Goal: Task Accomplishment & Management: Use online tool/utility

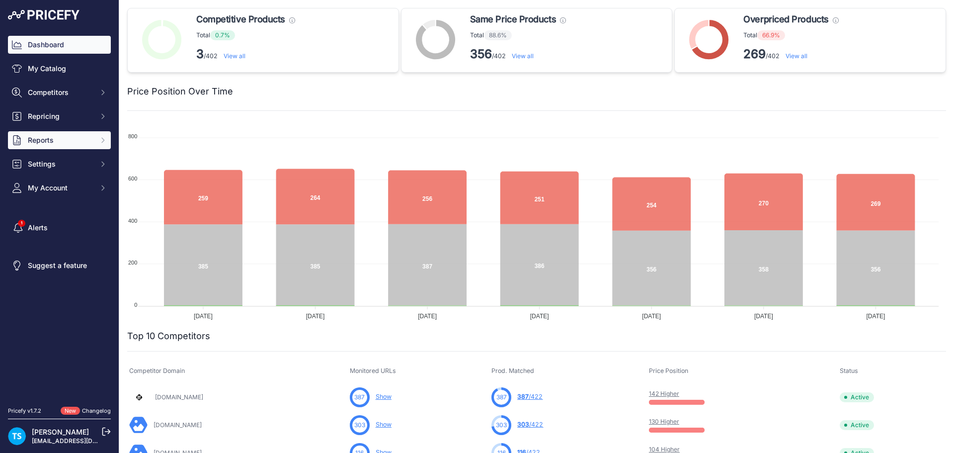
click at [75, 139] on span "Reports" at bounding box center [60, 140] width 65 height 10
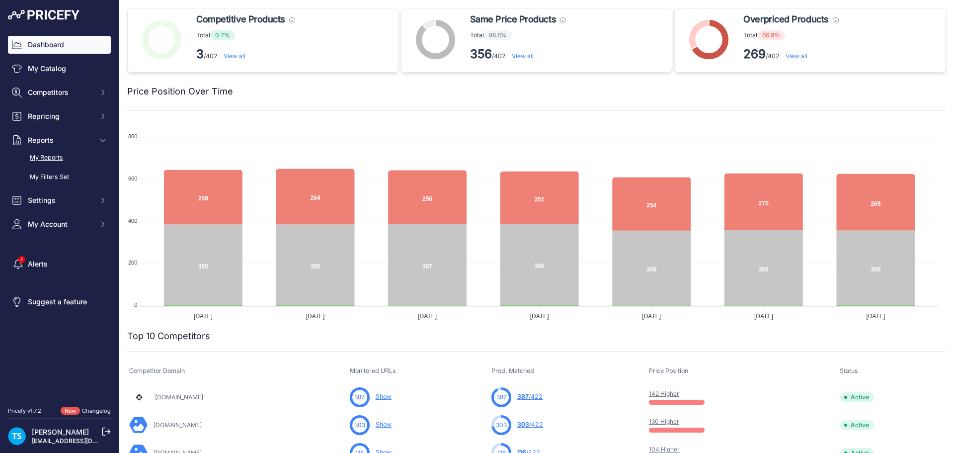
click at [64, 157] on link "My Reports" at bounding box center [59, 157] width 103 height 17
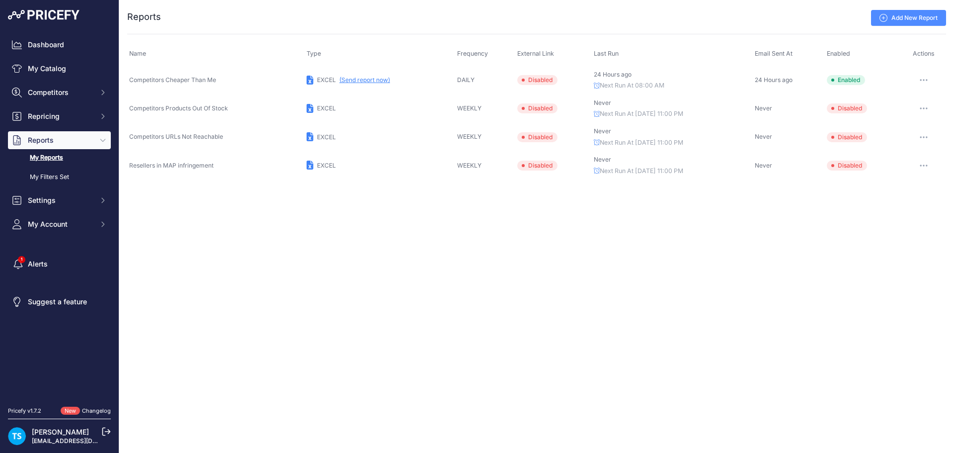
click at [354, 78] on button "(Send report now)" at bounding box center [365, 80] width 51 height 8
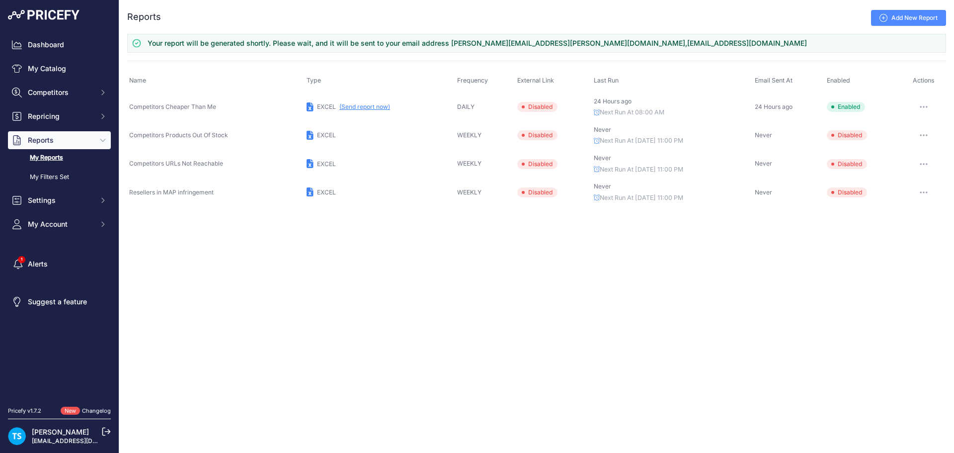
click at [379, 334] on div "Close You are not connected to the internet. ..." at bounding box center [536, 226] width 835 height 453
drag, startPoint x: 453, startPoint y: 360, endPoint x: 432, endPoint y: 355, distance: 21.4
click at [452, 359] on div "Close You are not connected to the internet. ..." at bounding box center [536, 226] width 835 height 453
